Goal: Information Seeking & Learning: Learn about a topic

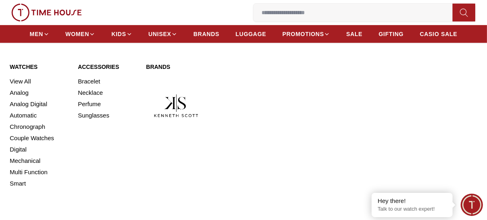
scroll to position [472, 0]
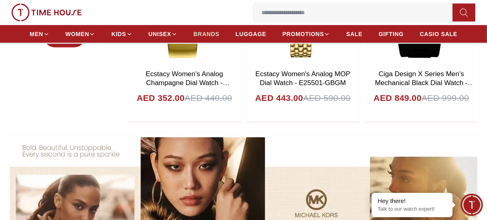
click at [202, 35] on span "BRANDS" at bounding box center [206, 34] width 26 height 8
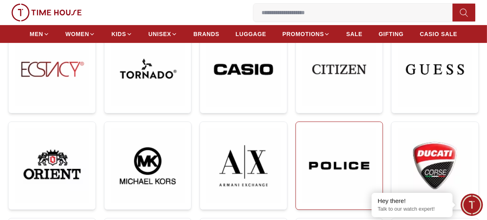
scroll to position [202, 0]
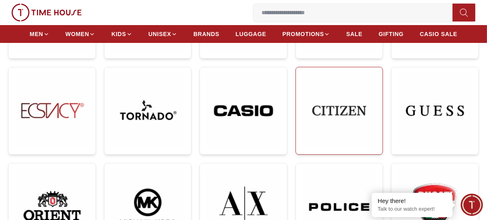
click at [355, 121] on img at bounding box center [339, 111] width 74 height 74
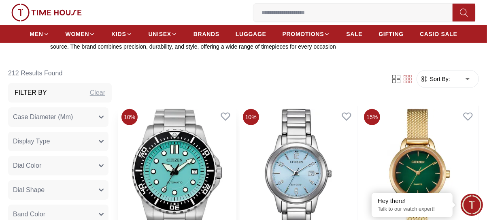
scroll to position [202, 0]
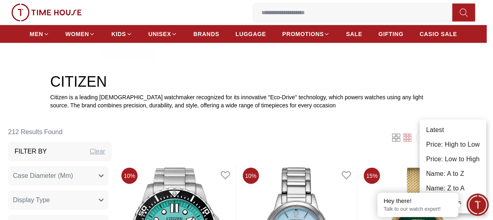
click at [446, 153] on li "Price: Low to High" at bounding box center [453, 159] width 67 height 15
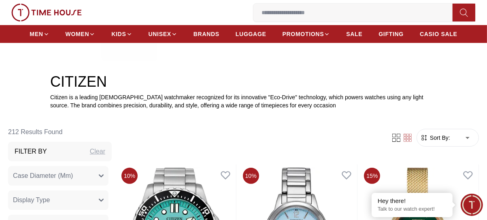
type input "*"
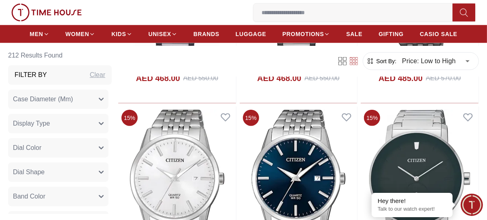
scroll to position [742, 0]
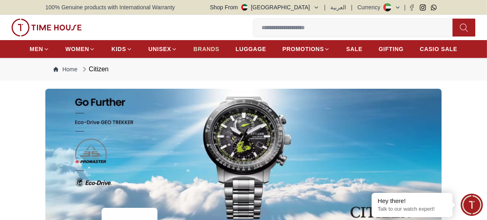
click at [199, 45] on span "BRANDS" at bounding box center [206, 49] width 26 height 8
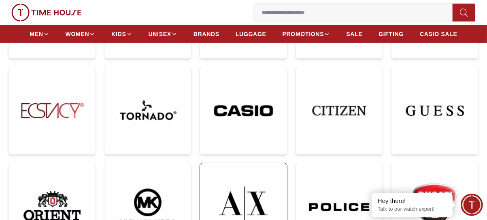
scroll to position [135, 0]
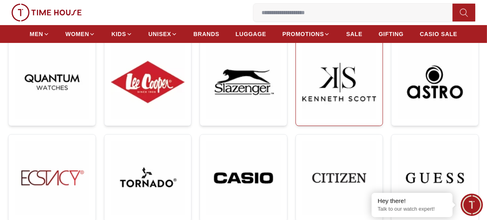
click at [338, 102] on img at bounding box center [339, 82] width 74 height 74
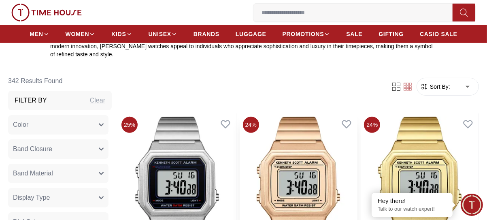
scroll to position [405, 0]
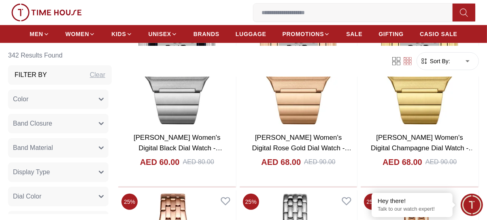
click at [441, 56] on form "Sort By: ​ ****** ​" at bounding box center [447, 61] width 62 height 18
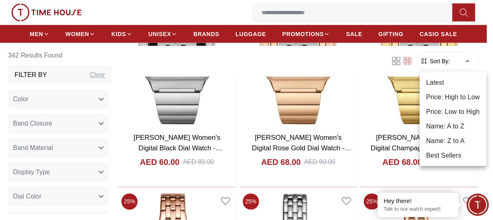
click at [448, 113] on li "Price: Low to High" at bounding box center [453, 111] width 67 height 15
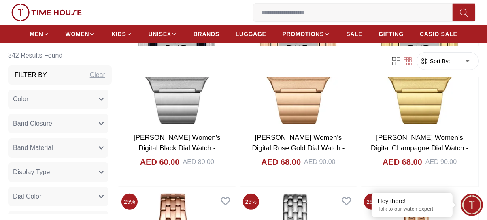
type input "*"
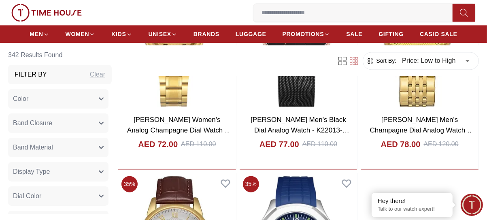
scroll to position [1551, 0]
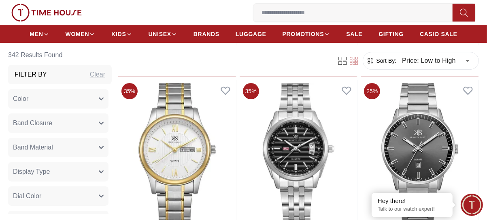
scroll to position [2427, 0]
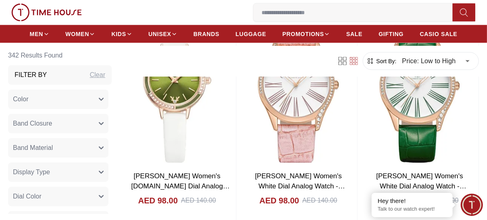
scroll to position [4040, 0]
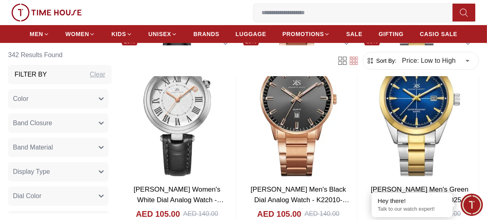
scroll to position [5658, 0]
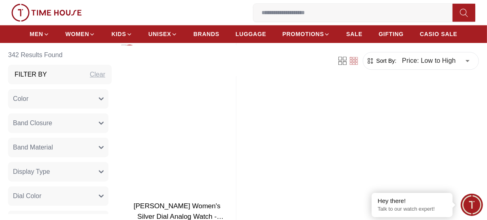
scroll to position [7344, 0]
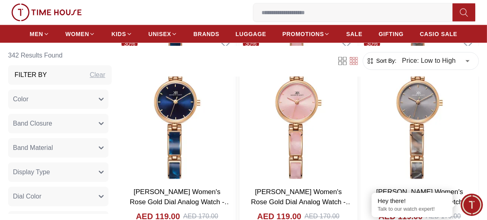
scroll to position [9697, 0]
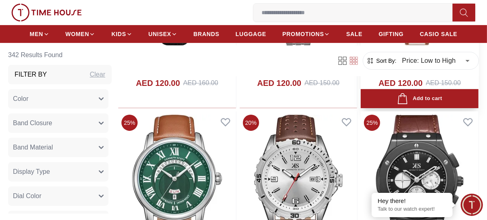
scroll to position [11383, 0]
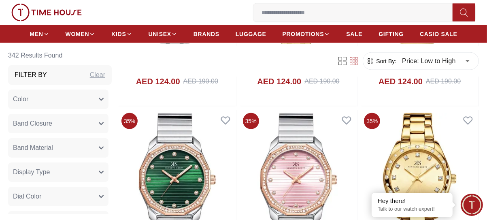
scroll to position [12192, 0]
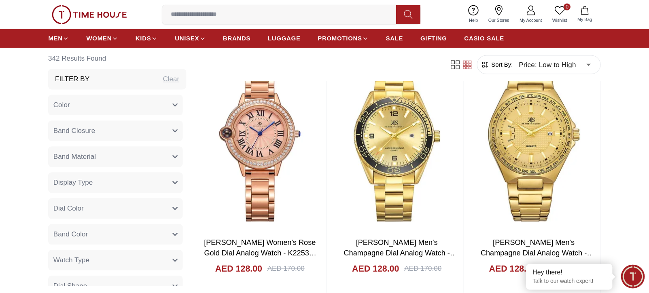
scroll to position [11716, 0]
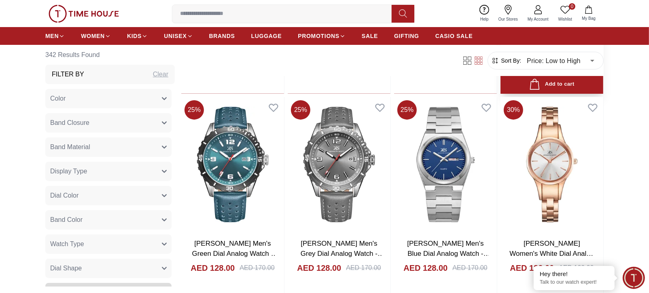
scroll to position [11176, 0]
